Goal: Transaction & Acquisition: Purchase product/service

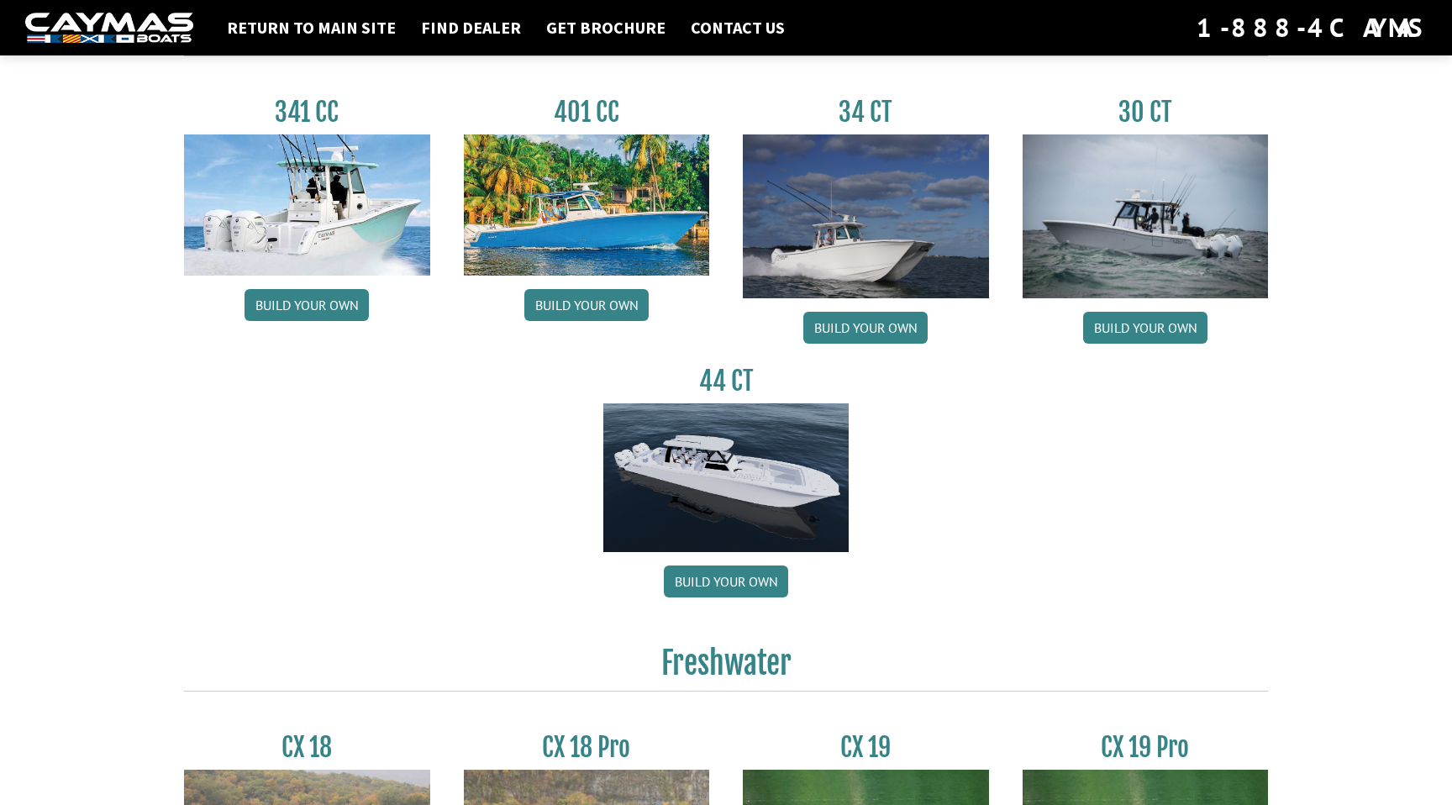
scroll to position [797, 0]
click at [750, 508] on img at bounding box center [726, 477] width 246 height 150
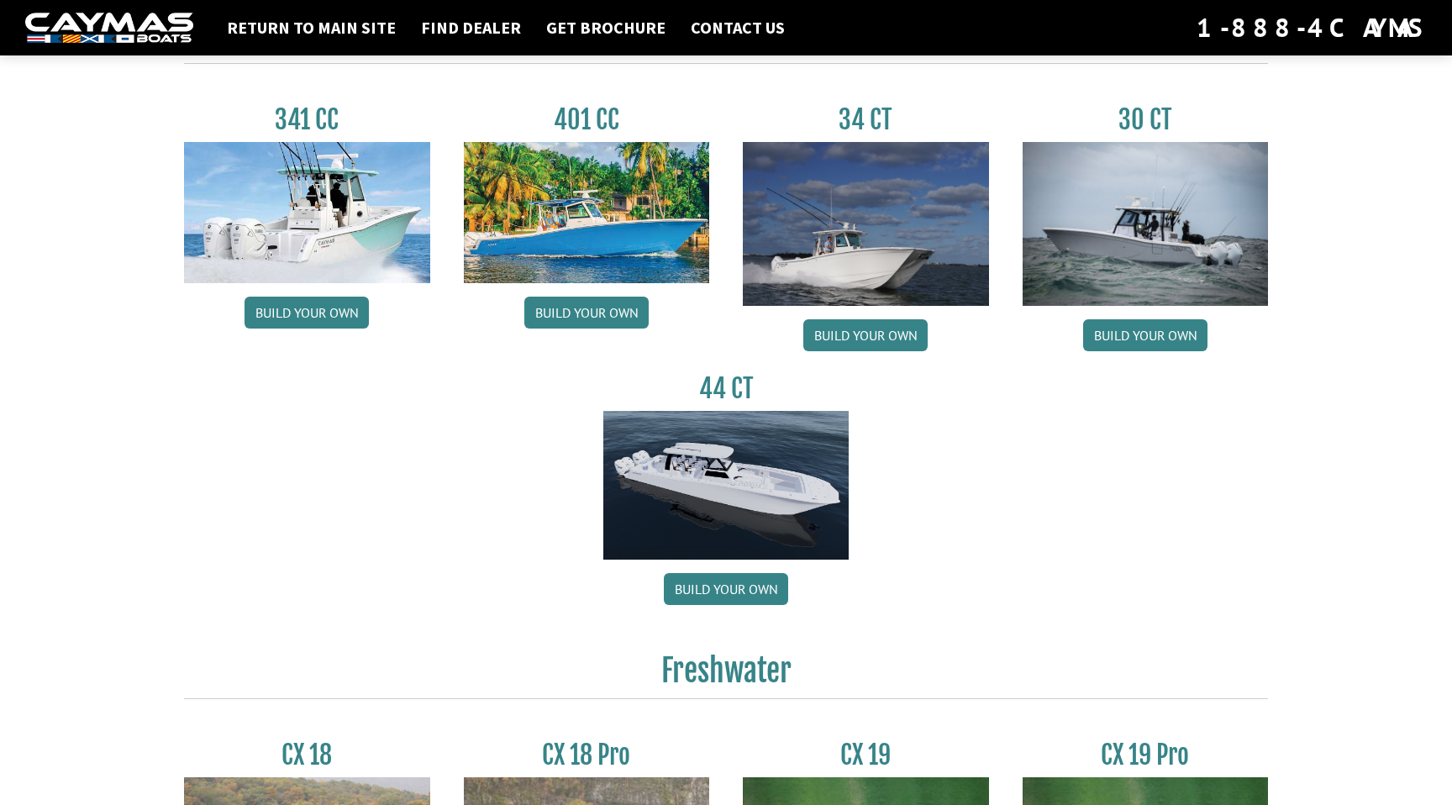
scroll to position [783, 0]
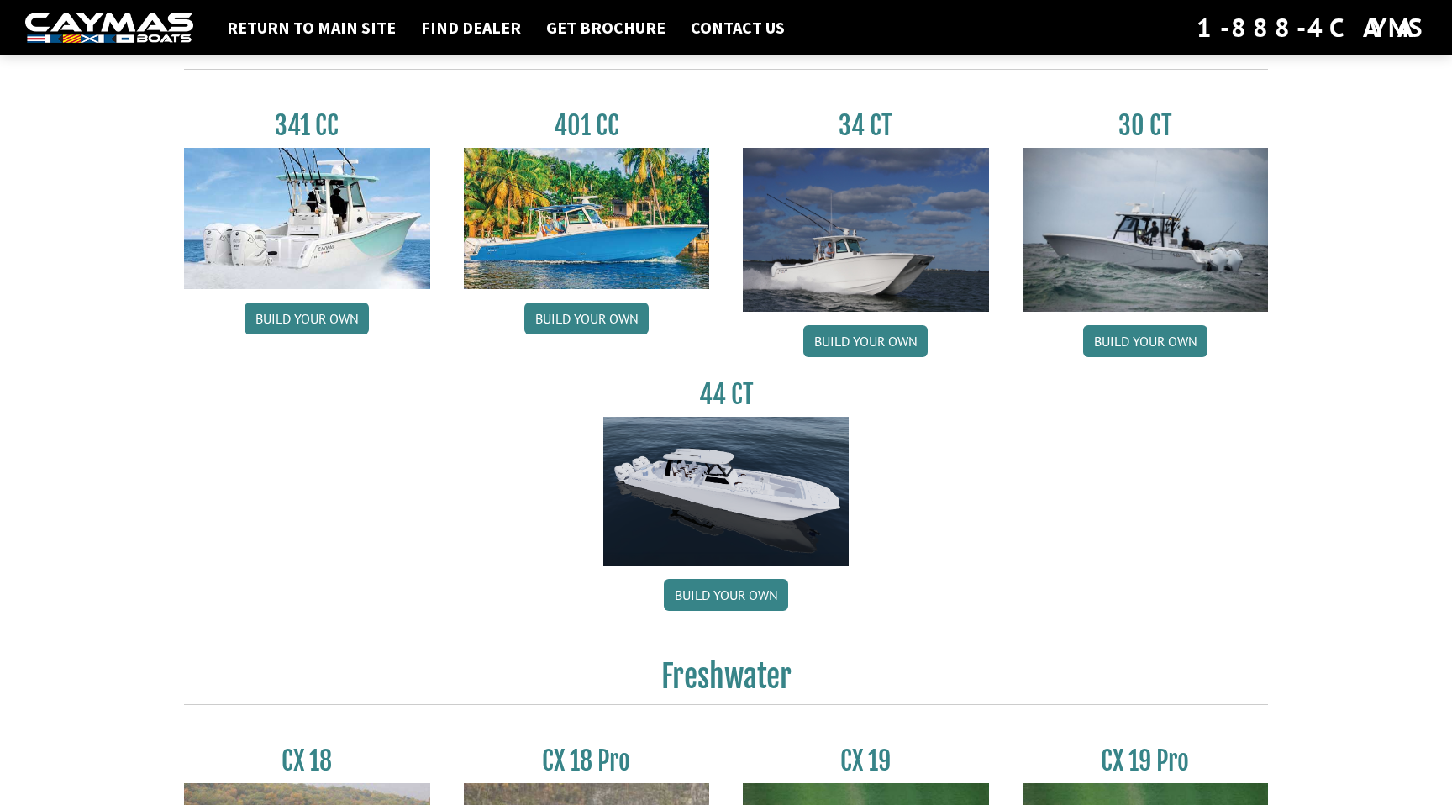
click at [717, 521] on img at bounding box center [726, 492] width 246 height 150
click at [730, 486] on img at bounding box center [726, 492] width 246 height 150
click at [725, 604] on link "Build your own" at bounding box center [726, 595] width 124 height 32
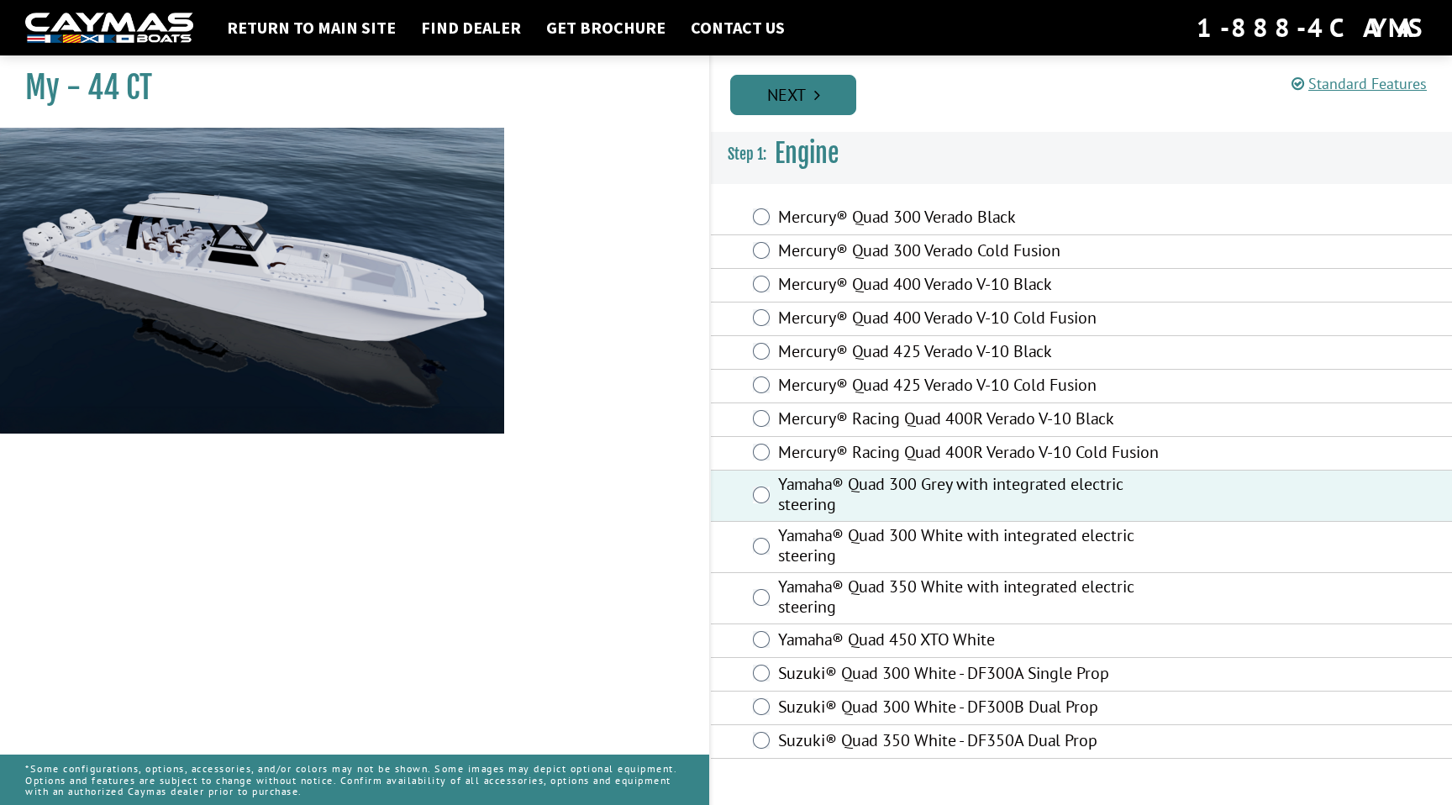
click at [823, 86] on link "Next" at bounding box center [793, 95] width 126 height 40
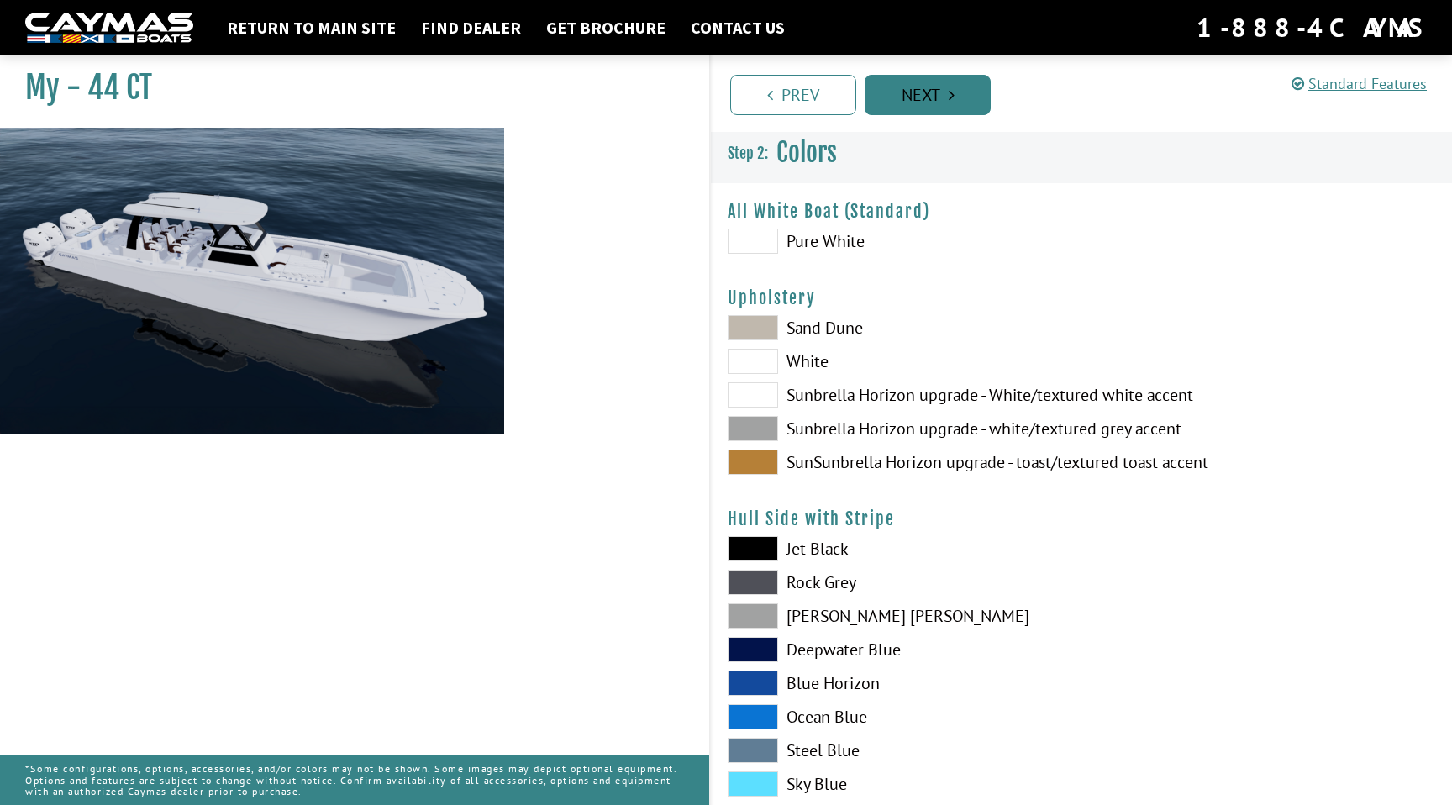
click at [937, 92] on link "Next" at bounding box center [927, 95] width 126 height 40
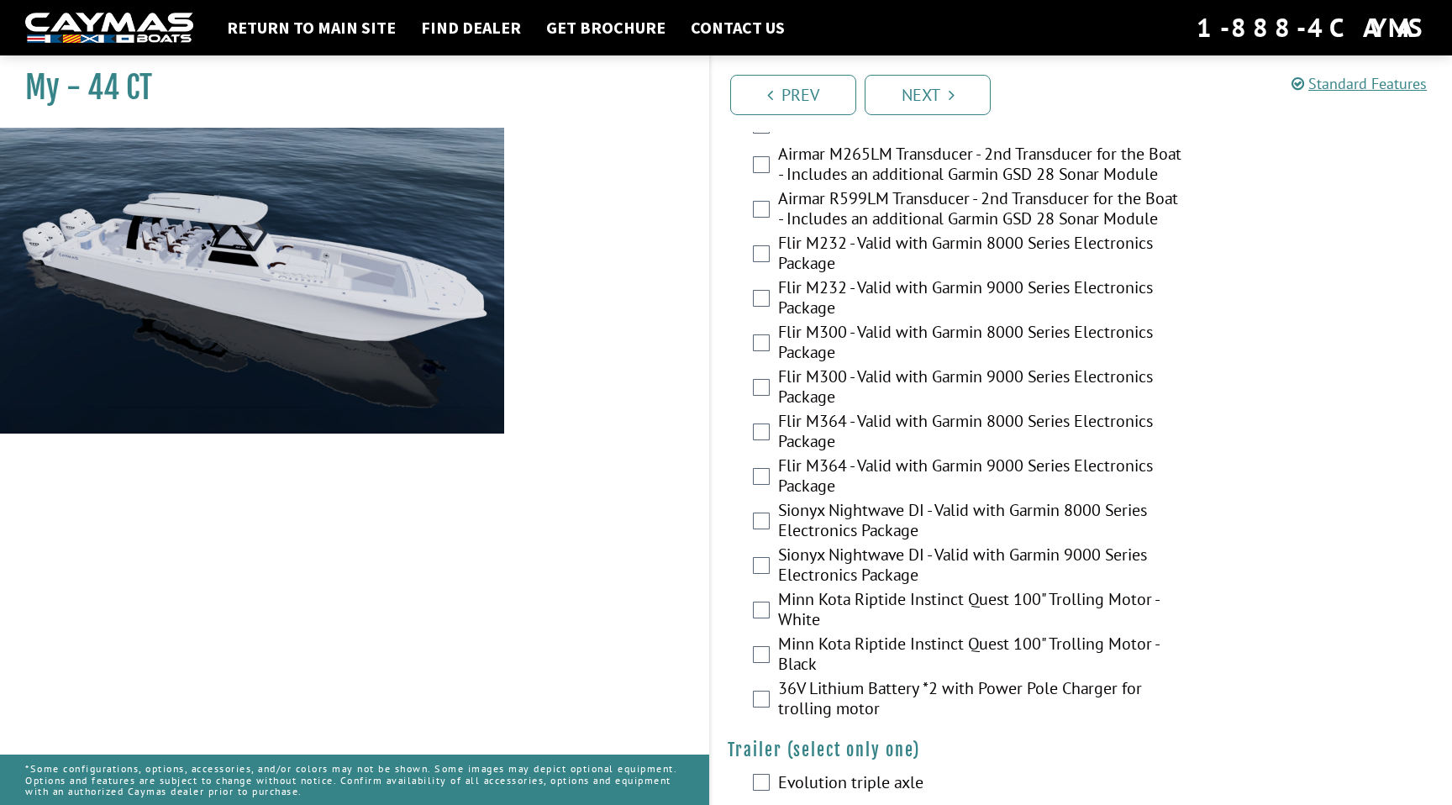
scroll to position [3529, 0]
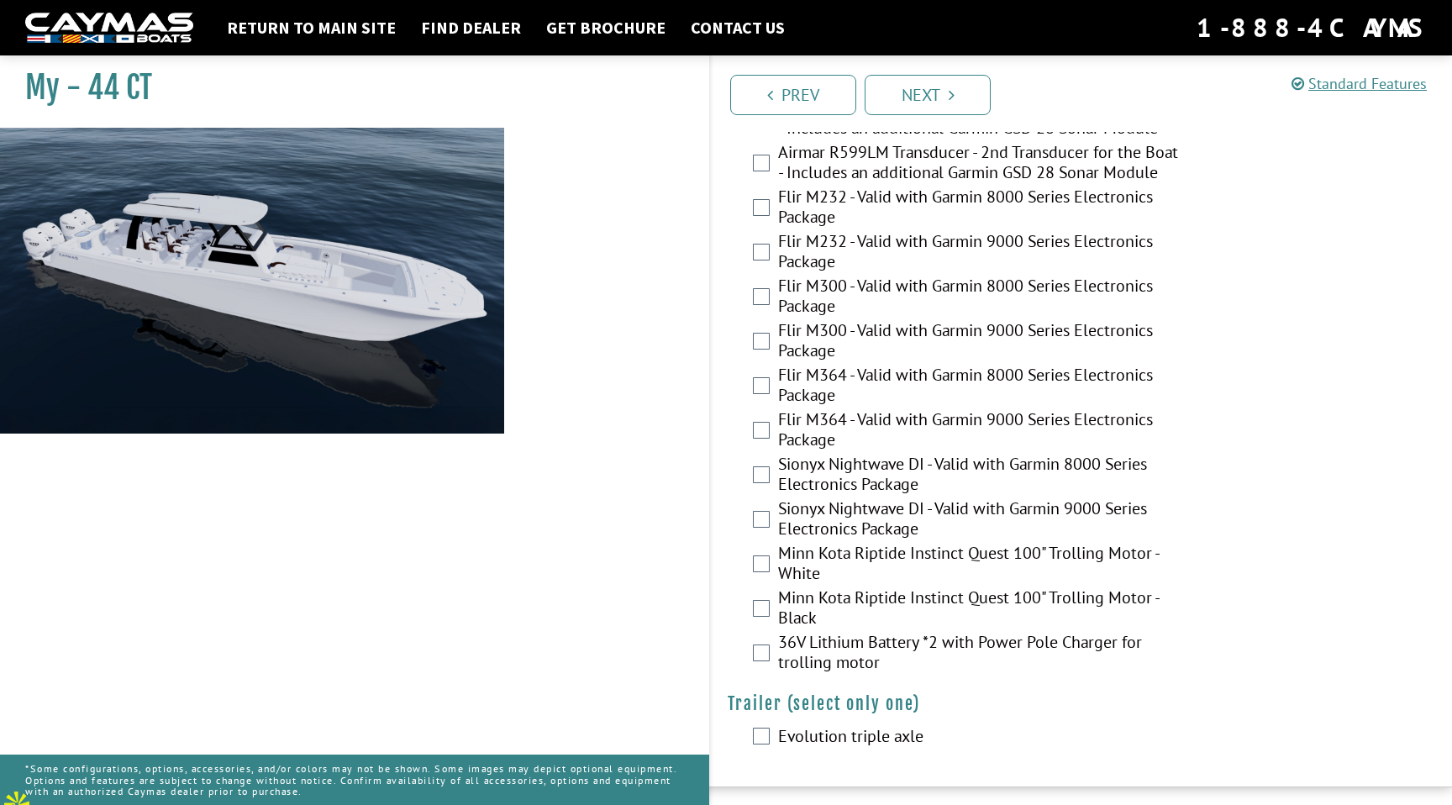
click at [255, 253] on img at bounding box center [252, 380] width 504 height 504
click at [135, 13] on img at bounding box center [109, 28] width 168 height 31
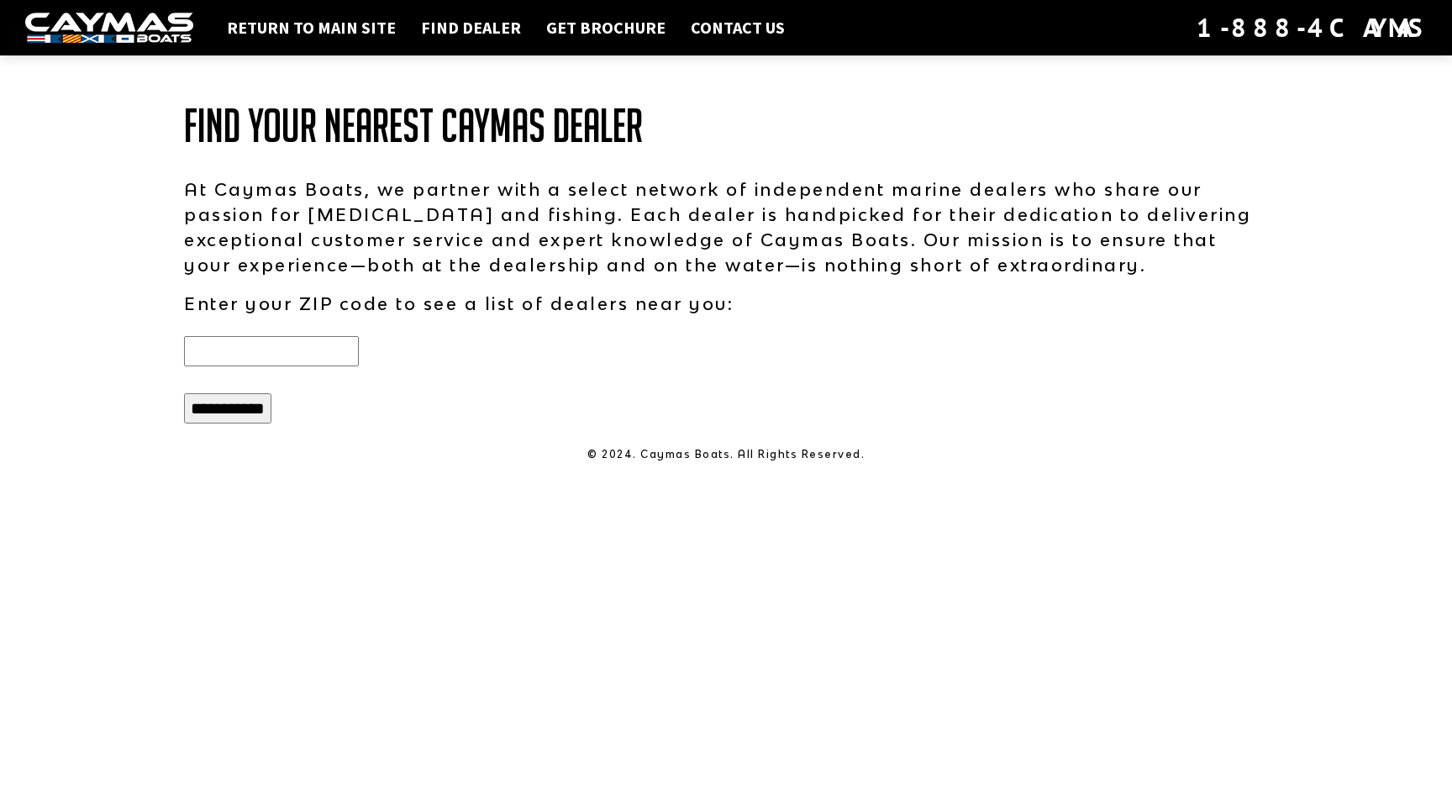
click at [250, 347] on input "text" at bounding box center [271, 351] width 175 height 30
click at [386, 531] on div "**********" at bounding box center [726, 402] width 1452 height 805
click at [368, 24] on link "Return to main site" at bounding box center [311, 28] width 186 height 22
